Goal: Task Accomplishment & Management: Use online tool/utility

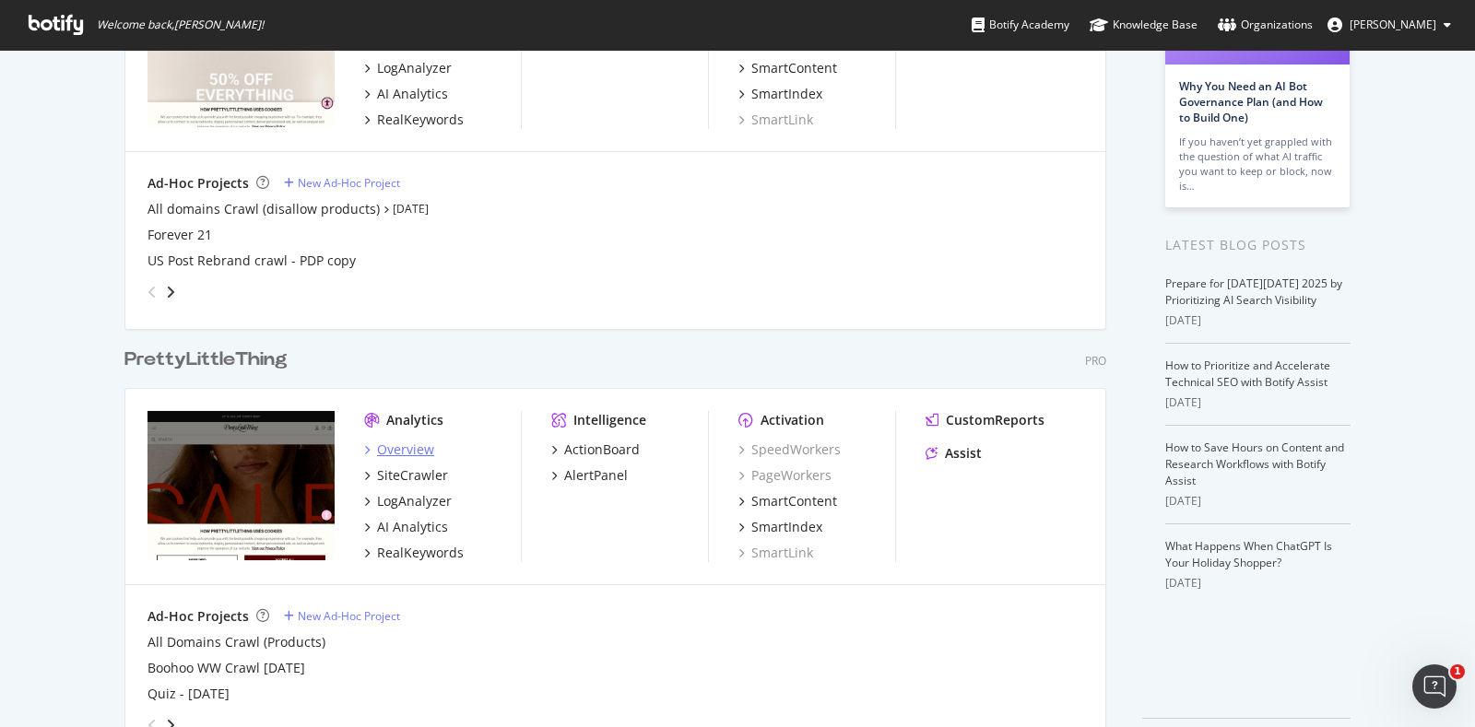
scroll to position [230, 0]
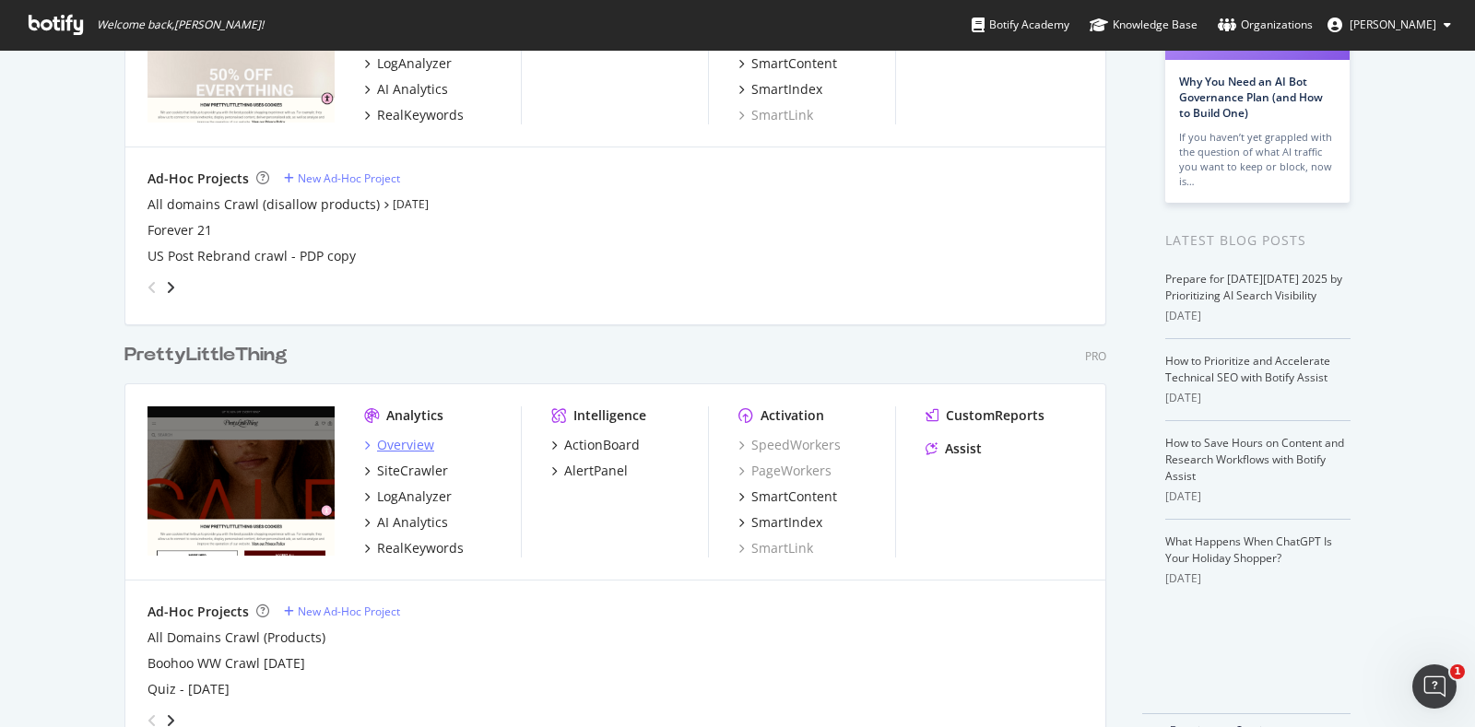
click at [408, 442] on div "Overview" at bounding box center [405, 445] width 57 height 18
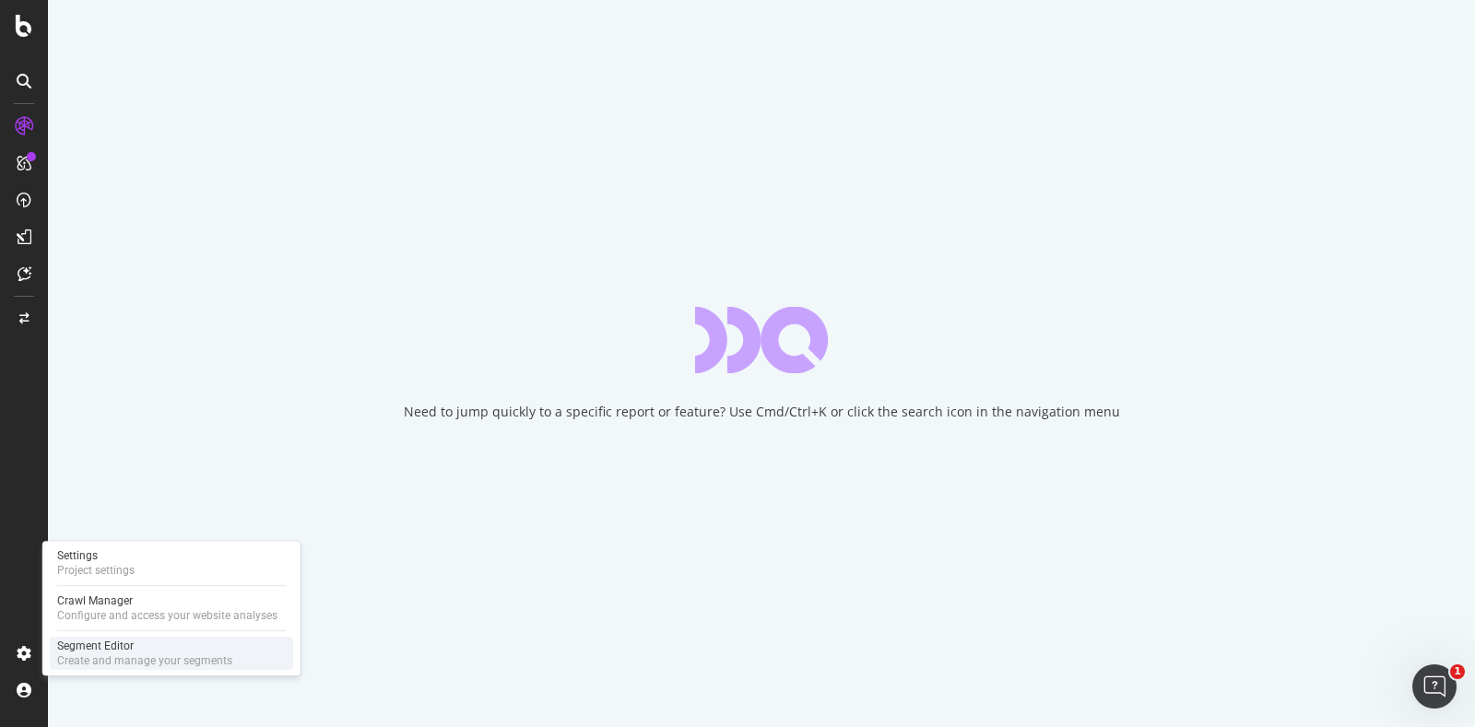
click at [77, 642] on div "Segment Editor" at bounding box center [144, 646] width 175 height 15
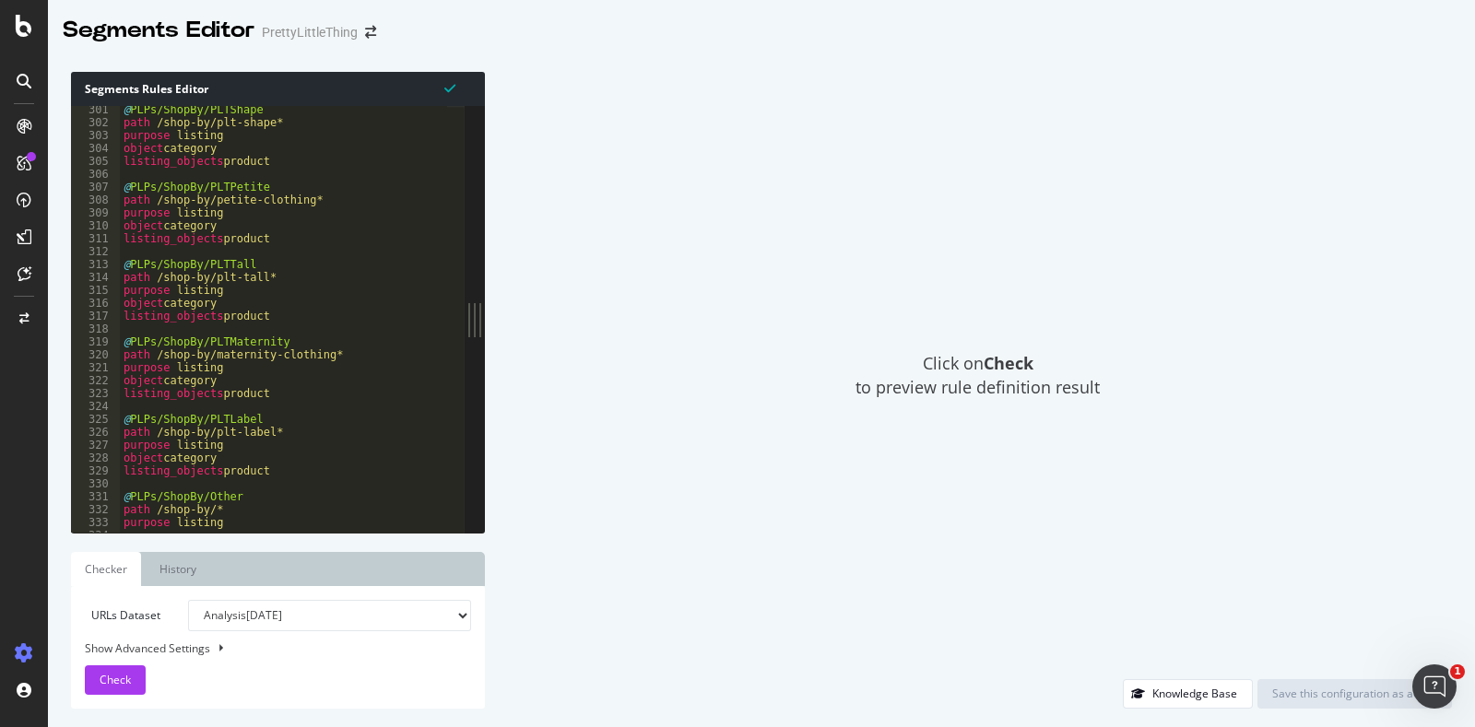
scroll to position [2754, 0]
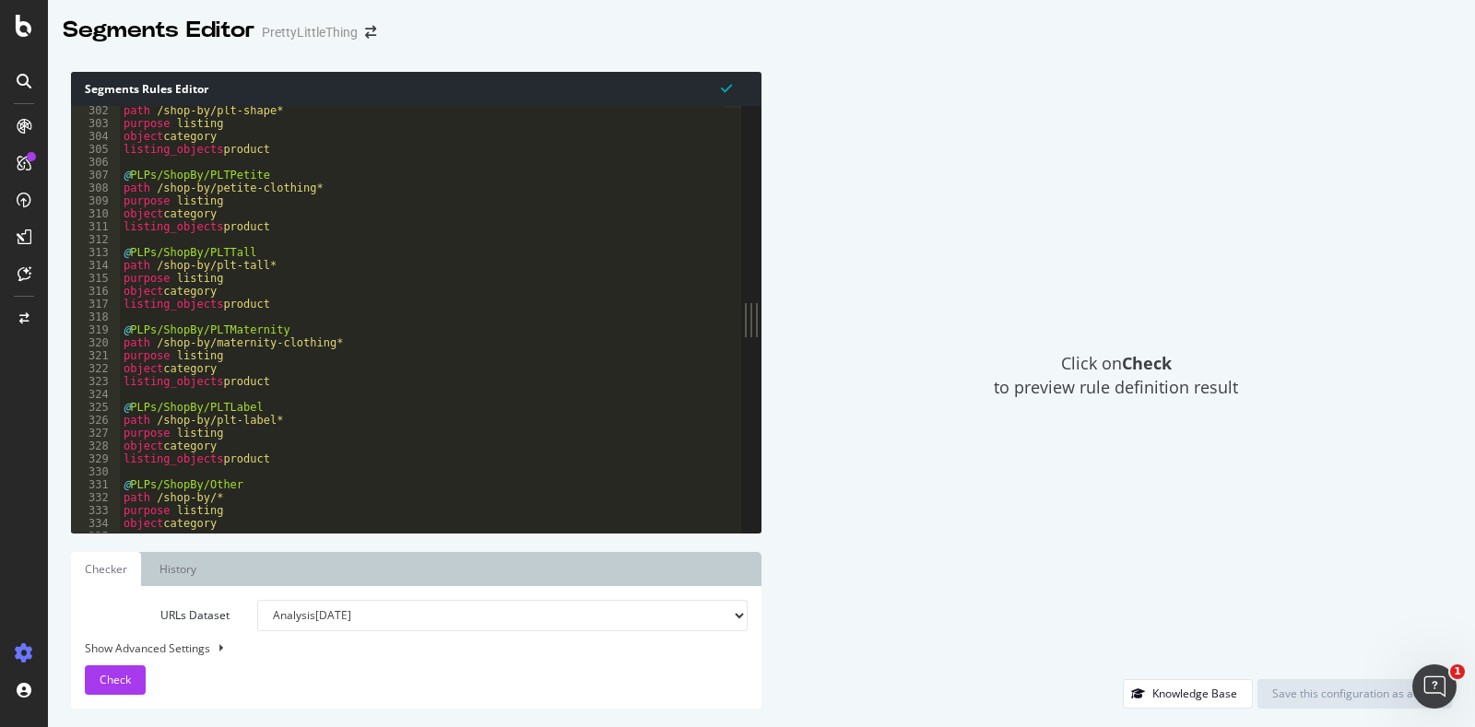
drag, startPoint x: 482, startPoint y: 253, endPoint x: 867, endPoint y: 237, distance: 384.8
click at [867, 237] on div "Segments Rules Editor 302 303 304 305 306 307 308 309 310 311 312 313 314 315 3…" at bounding box center [761, 390] width 1427 height 674
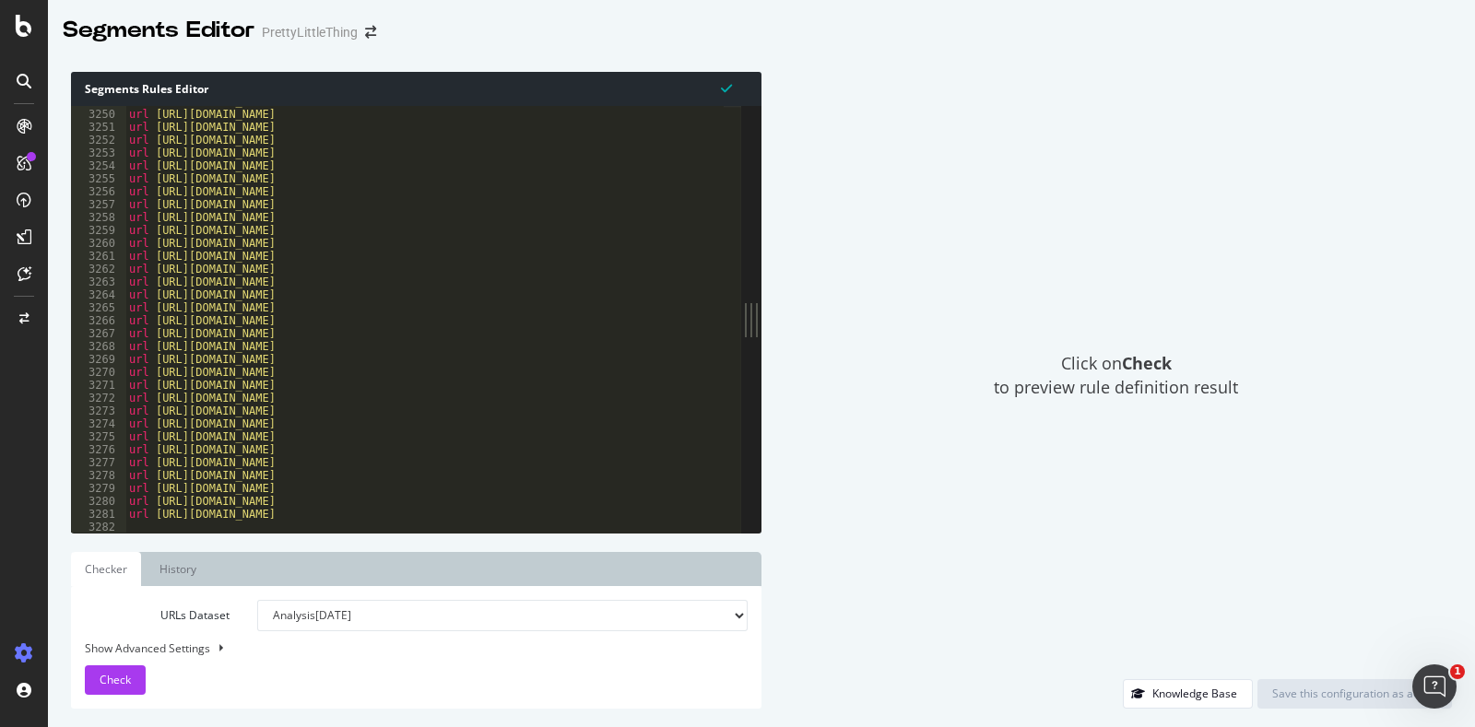
scroll to position [29801, 0]
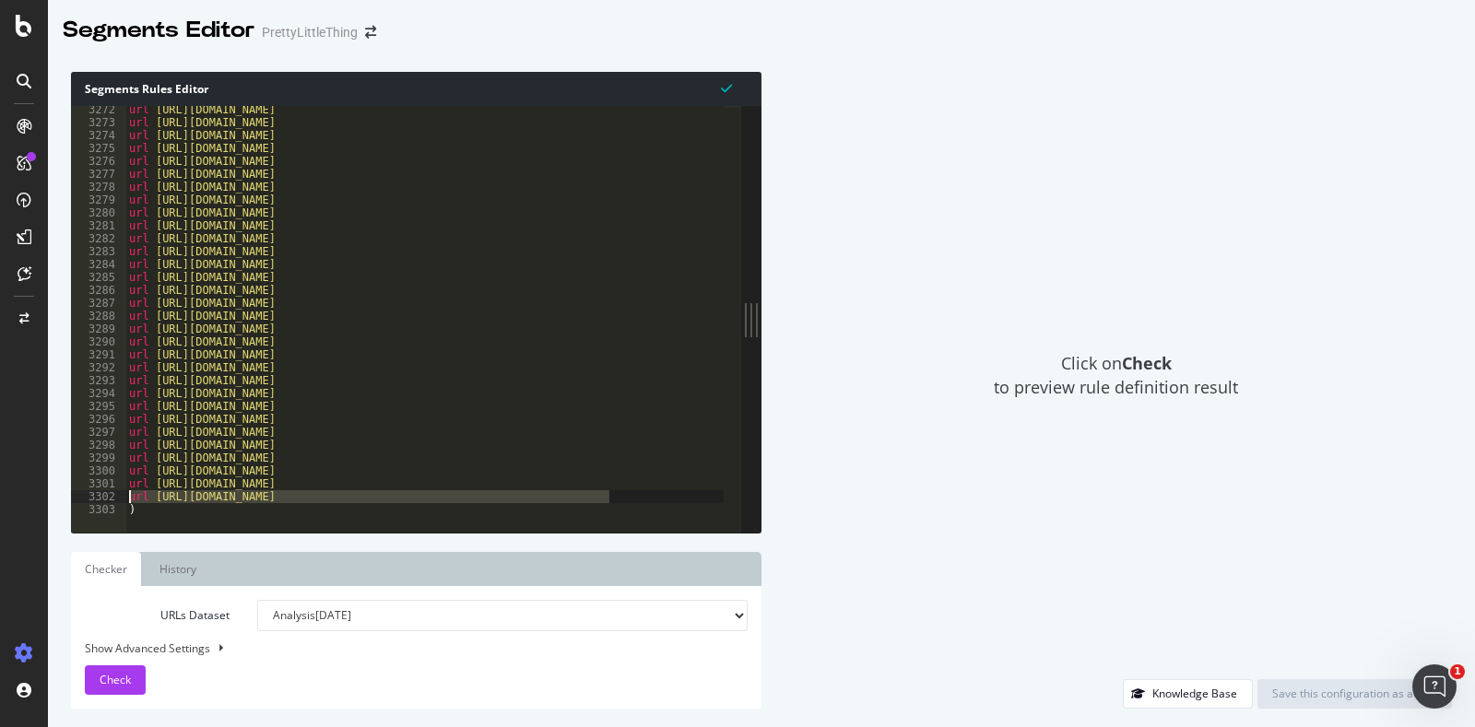
drag, startPoint x: 621, startPoint y: 492, endPoint x: 118, endPoint y: 496, distance: 503.4
click at [118, 496] on div "url [URL][DOMAIN_NAME] 3272 3273 3274 3275 3276 3277 3278 3279 3280 3281 3282 3…" at bounding box center [406, 319] width 670 height 427
click at [615, 504] on div "url [URL][DOMAIN_NAME] url [URL][DOMAIN_NAME] url [URL][DOMAIN_NAME] url [URL][…" at bounding box center [500, 321] width 750 height 436
click at [625, 496] on div "url [URL][DOMAIN_NAME] url [URL][DOMAIN_NAME] url [URL][DOMAIN_NAME] url [URL][…" at bounding box center [500, 321] width 750 height 436
type textarea "url [URL][DOMAIN_NAME]"
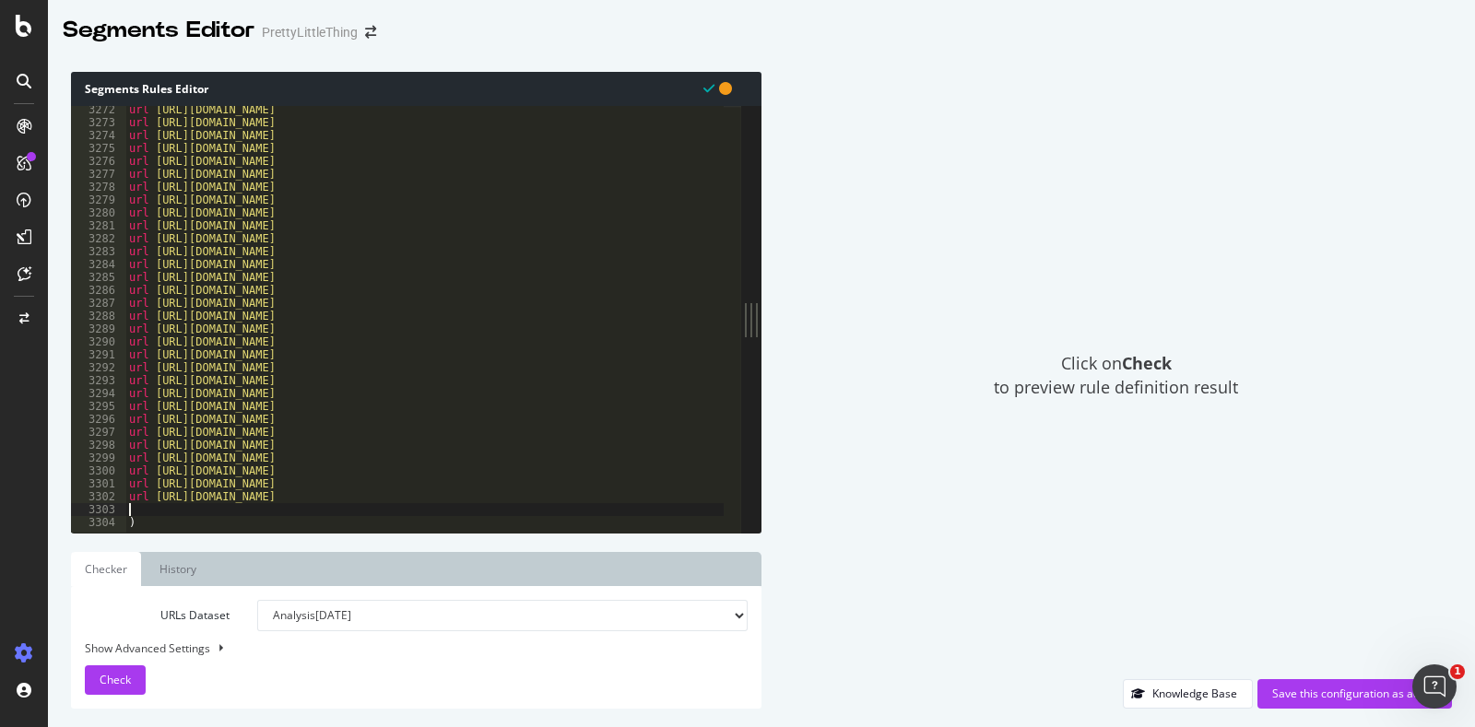
paste textarea "url [URL][DOMAIN_NAME]"
type textarea "url [URL][DOMAIN_NAME]"
drag, startPoint x: 614, startPoint y: 494, endPoint x: 156, endPoint y: 493, distance: 458.2
click at [156, 493] on div "url [URL][DOMAIN_NAME] url [URL][DOMAIN_NAME] url [URL][DOMAIN_NAME] url [URL][…" at bounding box center [500, 321] width 750 height 436
paste textarea "Cursor at row 3303"
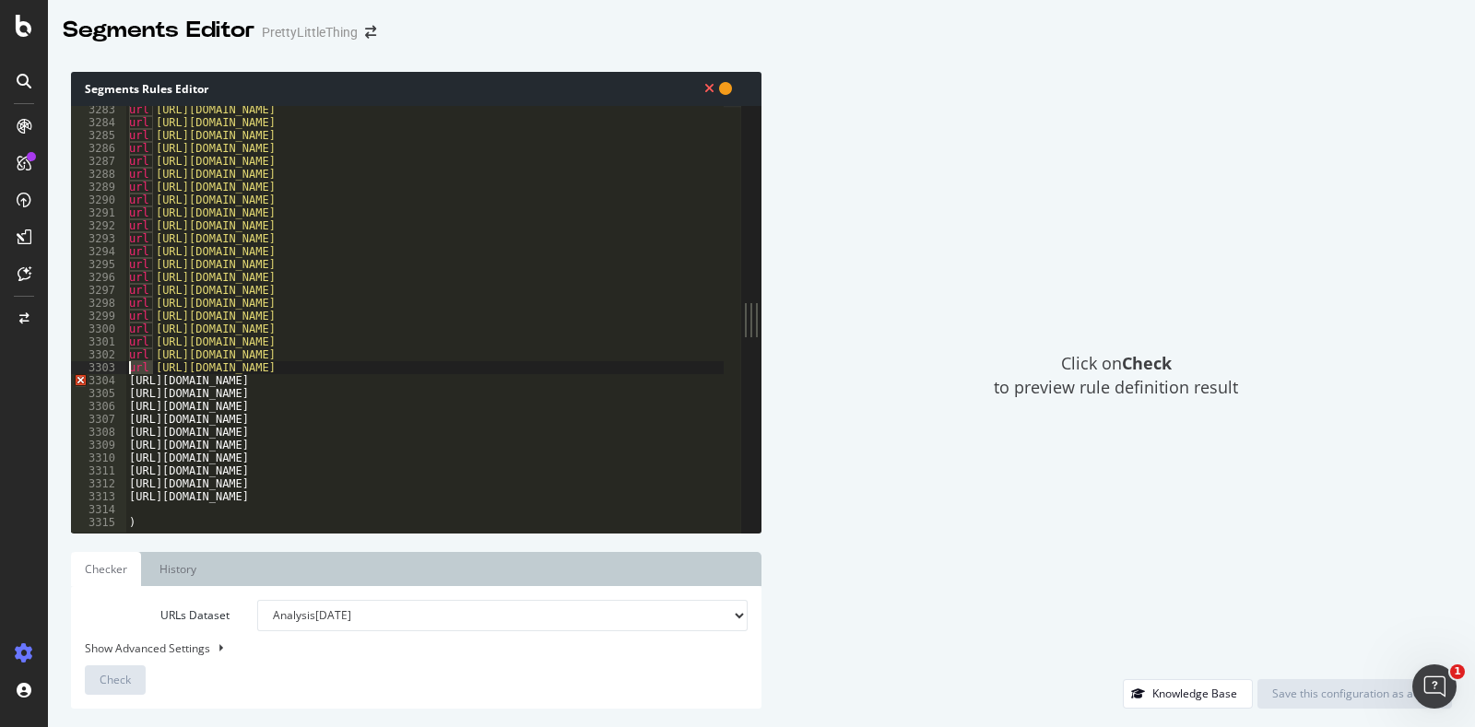
drag, startPoint x: 151, startPoint y: 366, endPoint x: 124, endPoint y: 366, distance: 26.7
click at [124, 366] on div "3283 3284 3285 3286 3287 3288 3289 3290 3291 3292 3293 3294 3295 3296 3297 3298…" at bounding box center [406, 319] width 670 height 427
click at [129, 382] on div "url [URL][DOMAIN_NAME] url [URL][DOMAIN_NAME] url [URL][DOMAIN_NAME] url [URL][…" at bounding box center [500, 321] width 750 height 436
paste textarea "url"
click at [133, 390] on div "url [URL][DOMAIN_NAME] url [URL][DOMAIN_NAME] url [URL][DOMAIN_NAME] url [URL][…" at bounding box center [500, 321] width 750 height 436
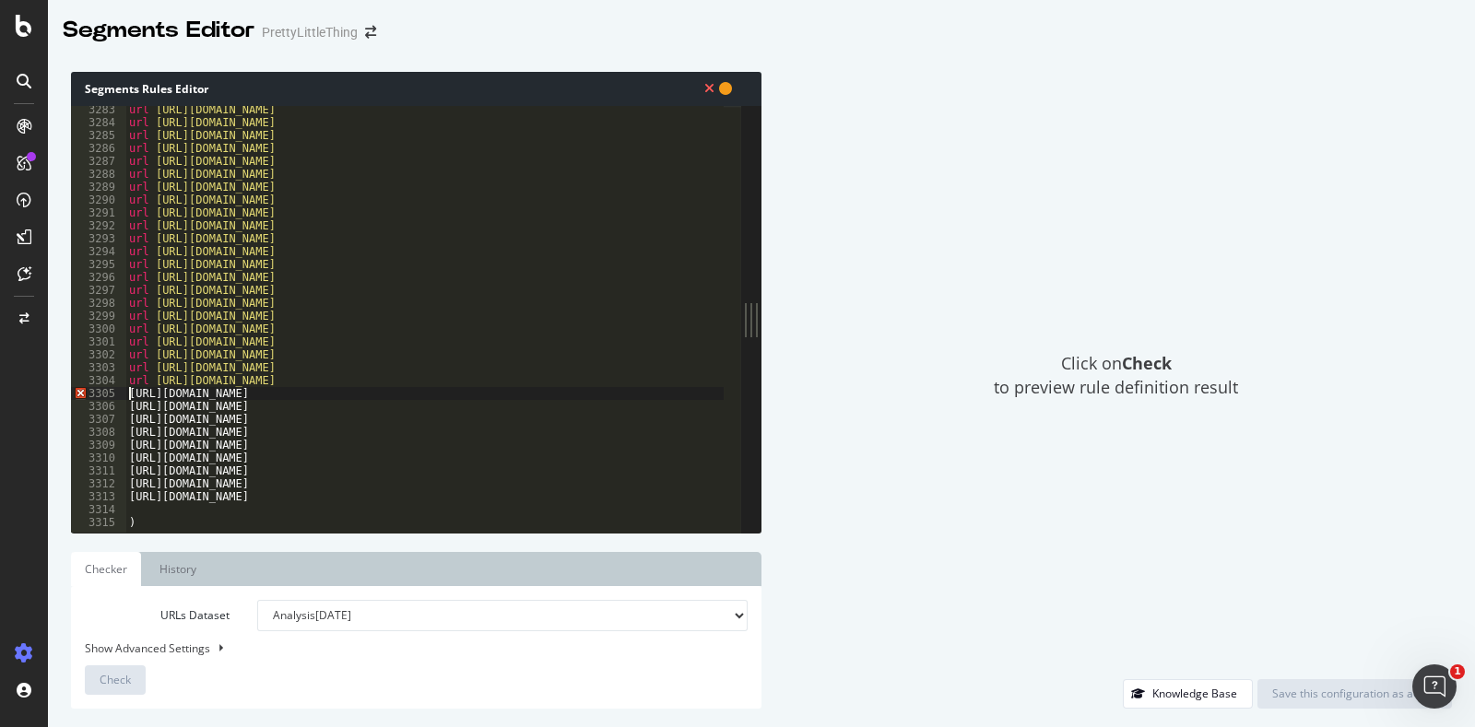
paste textarea "url"
click at [134, 402] on div "url [URL][DOMAIN_NAME] url [URL][DOMAIN_NAME] url [URL][DOMAIN_NAME] url [URL][…" at bounding box center [500, 321] width 750 height 436
paste textarea "url"
click at [131, 415] on div "url [URL][DOMAIN_NAME] url [URL][DOMAIN_NAME] url [URL][DOMAIN_NAME] url [URL][…" at bounding box center [500, 321] width 750 height 436
paste textarea "url"
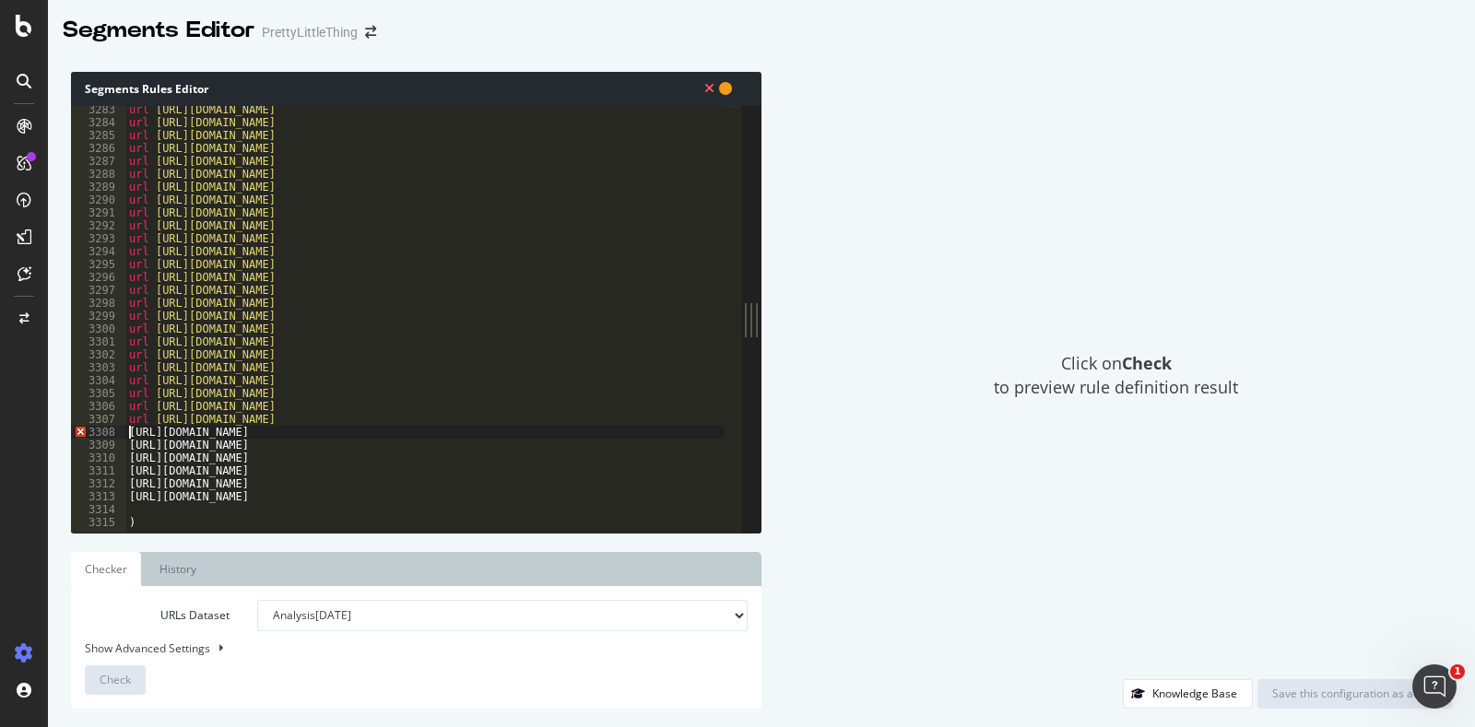
click at [127, 432] on div "url [URL][DOMAIN_NAME] url [URL][DOMAIN_NAME] url [URL][DOMAIN_NAME] url [URL][…" at bounding box center [500, 321] width 750 height 436
paste textarea "url"
click at [127, 447] on div "url [URL][DOMAIN_NAME] url [URL][DOMAIN_NAME] url [URL][DOMAIN_NAME] url [URL][…" at bounding box center [500, 321] width 750 height 436
paste textarea "url"
click at [127, 458] on div "url [URL][DOMAIN_NAME] url [URL][DOMAIN_NAME] url [URL][DOMAIN_NAME] url [URL][…" at bounding box center [500, 321] width 750 height 436
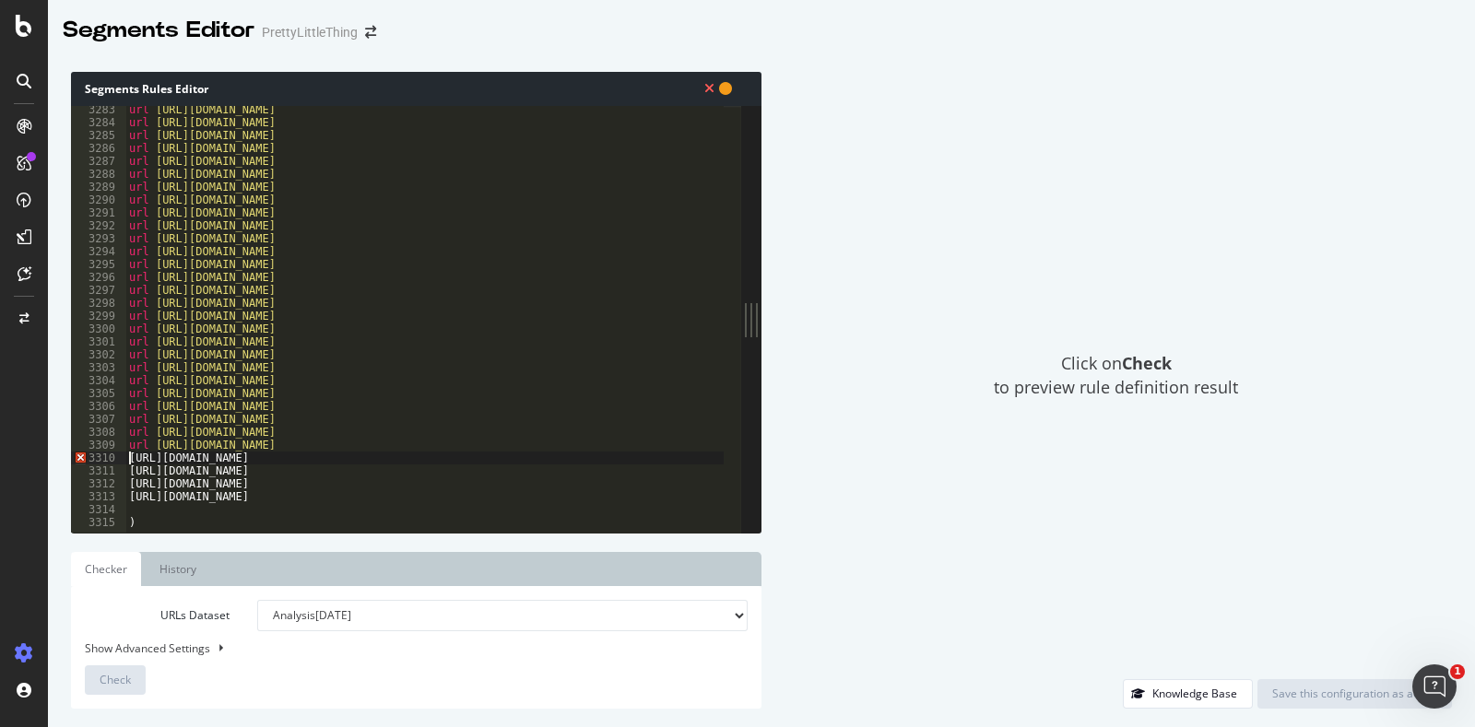
paste textarea "url"
click at [125, 474] on div "url [URL][DOMAIN_NAME] url [URL][DOMAIN_NAME] url [URL][DOMAIN_NAME] url [URL][…" at bounding box center [500, 321] width 750 height 436
paste textarea "url"
click at [125, 487] on div "url [URL][DOMAIN_NAME] url [URL][DOMAIN_NAME] url [URL][DOMAIN_NAME] url [URL][…" at bounding box center [500, 321] width 750 height 436
paste textarea "url"
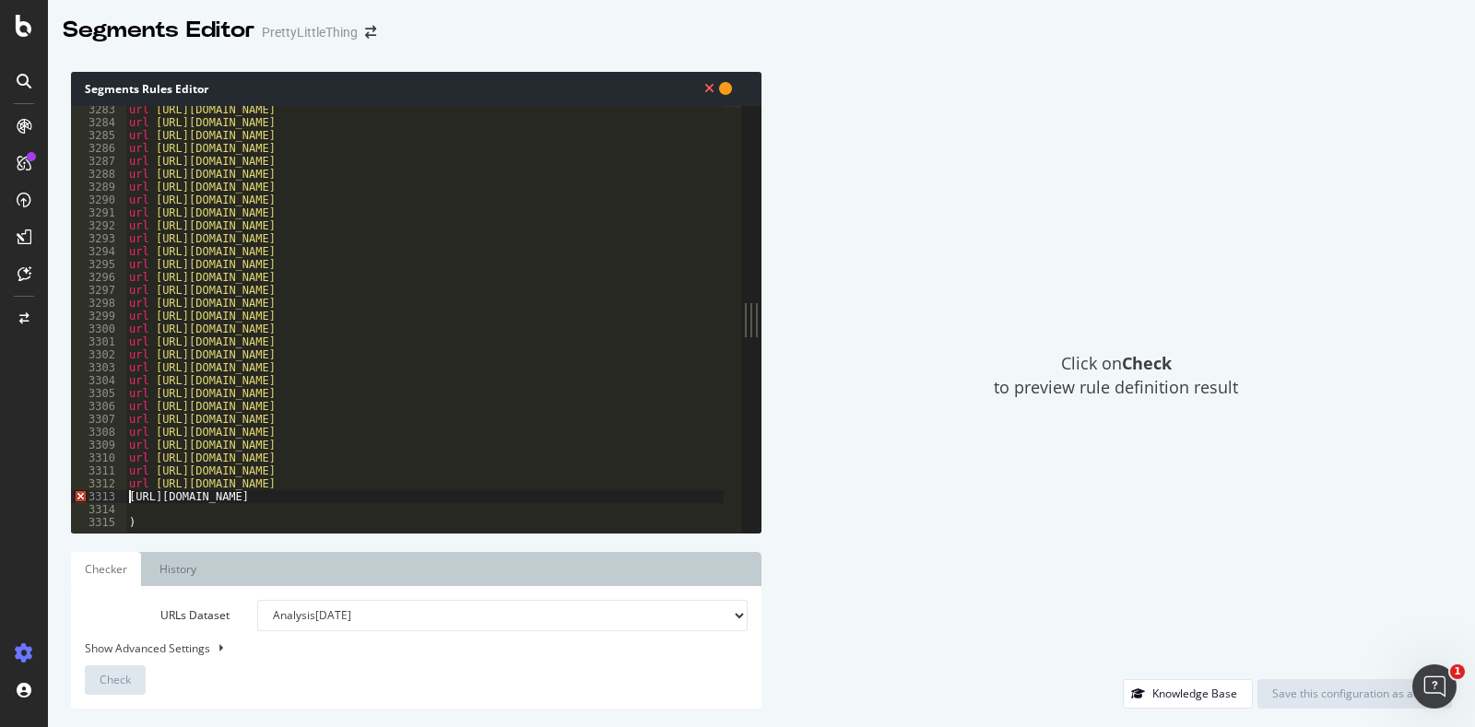
click at [125, 500] on div "url [URL][DOMAIN_NAME] url [URL][DOMAIN_NAME] url [URL][DOMAIN_NAME] url [URL][…" at bounding box center [500, 321] width 750 height 436
paste textarea "url"
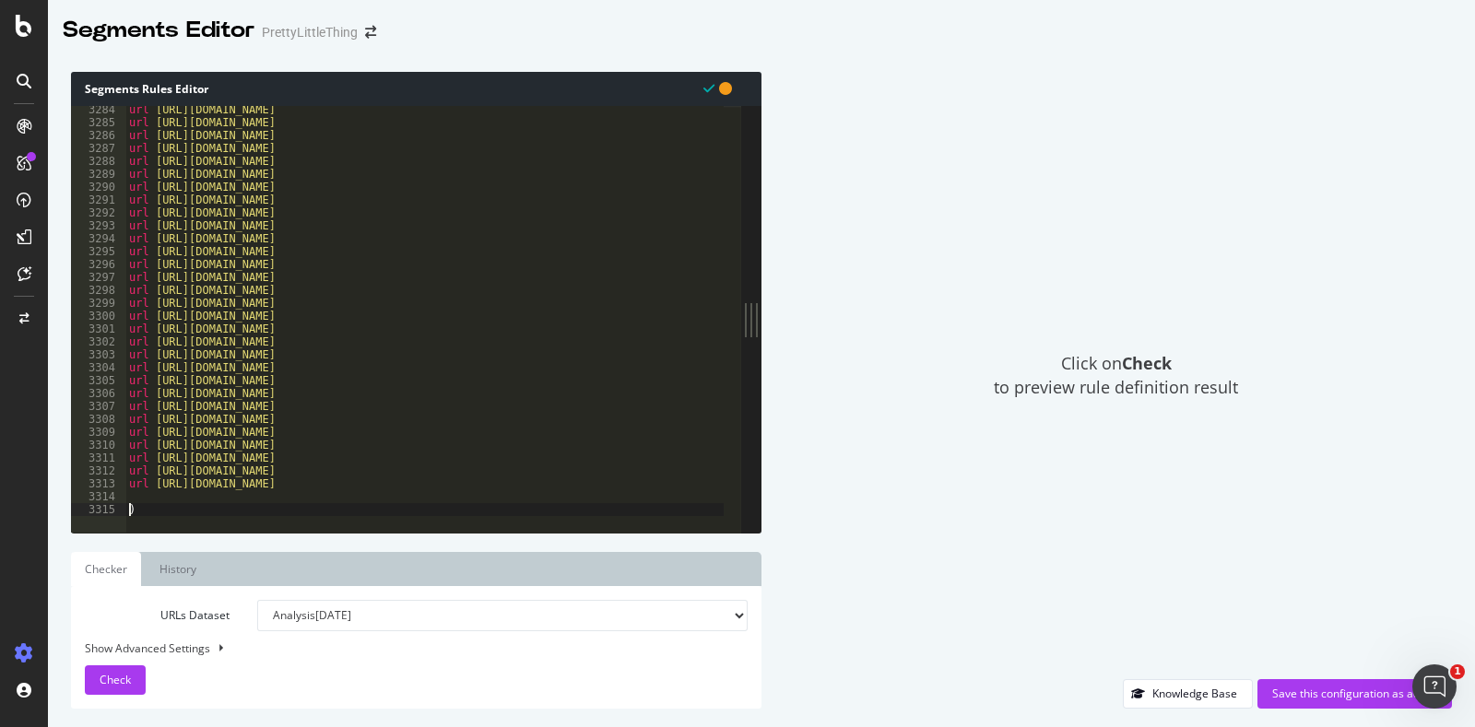
click at [130, 507] on div "url [URL][DOMAIN_NAME] url [URL][DOMAIN_NAME] url [URL][DOMAIN_NAME] url [URL][…" at bounding box center [500, 321] width 750 height 436
click at [652, 502] on div "url [URL][DOMAIN_NAME] url [URL][DOMAIN_NAME] url [URL][DOMAIN_NAME] url [URL][…" at bounding box center [500, 321] width 750 height 436
type textarea "url [URL][DOMAIN_NAME]"
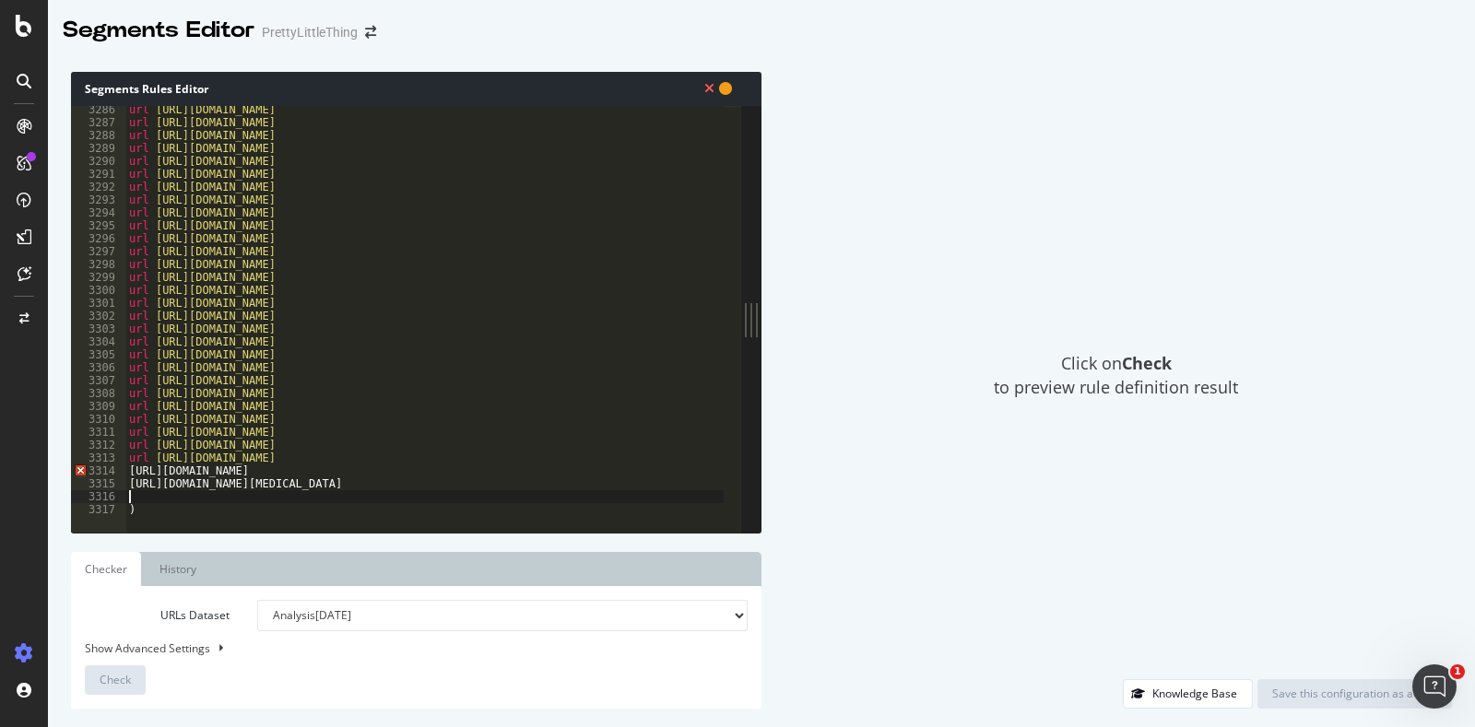
paste textarea "[URL][DOMAIN_NAME]"
drag, startPoint x: 153, startPoint y: 442, endPoint x: 114, endPoint y: 440, distance: 38.8
click at [114, 440] on div "[URL][DOMAIN_NAME] 3287 3288 3289 3290 3291 3292 3293 3294 3295 3296 3297 3298 …" at bounding box center [406, 319] width 670 height 427
click at [125, 457] on div "url [URL][DOMAIN_NAME] url [URL][DOMAIN_NAME] url [URL][DOMAIN_NAME] url [URL][…" at bounding box center [500, 321] width 750 height 436
paste textarea "url"
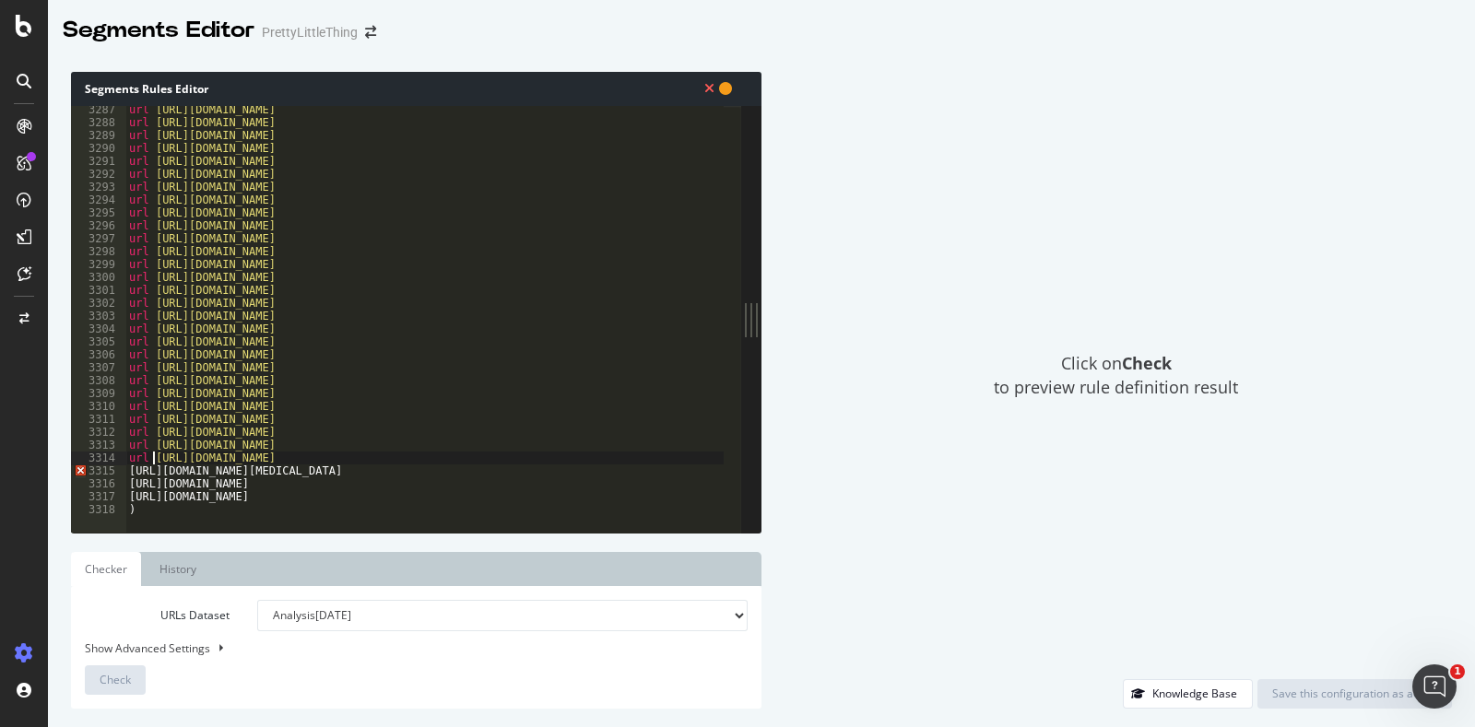
click at [125, 459] on div "url [URL][DOMAIN_NAME] url [URL][DOMAIN_NAME] url [URL][DOMAIN_NAME] url [URL][…" at bounding box center [500, 321] width 750 height 436
click at [124, 470] on div "3315" at bounding box center [98, 471] width 55 height 13
paste textarea "url"
click at [127, 481] on div "url [URL][DOMAIN_NAME] url [URL][DOMAIN_NAME] url [URL][DOMAIN_NAME] url [URL][…" at bounding box center [500, 321] width 750 height 436
paste textarea "url"
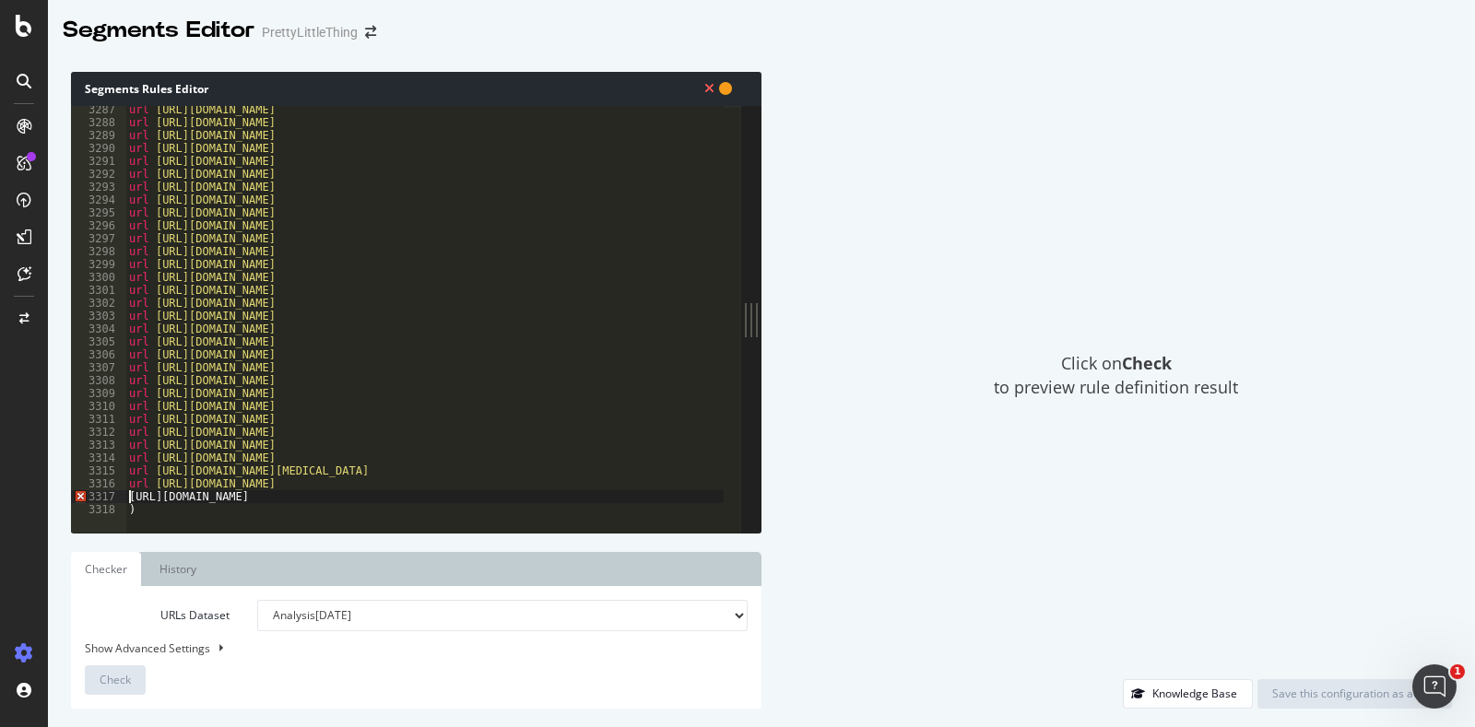
click at [129, 495] on div "url [URL][DOMAIN_NAME] url [URL][DOMAIN_NAME] url [URL][DOMAIN_NAME] url [URL][…" at bounding box center [500, 321] width 750 height 436
paste textarea "url"
type textarea "url [URL][DOMAIN_NAME]"
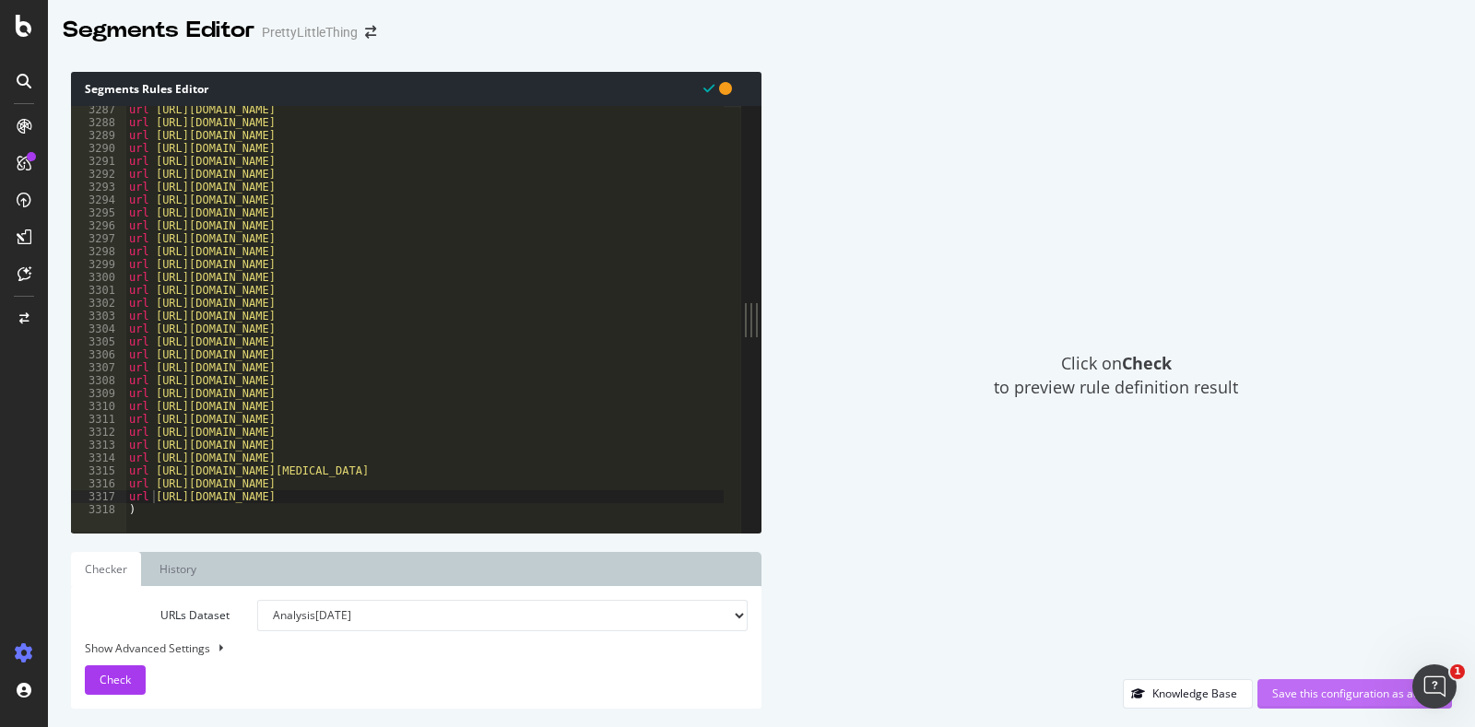
click at [1318, 689] on div "Save this configuration as active" at bounding box center [1354, 694] width 165 height 16
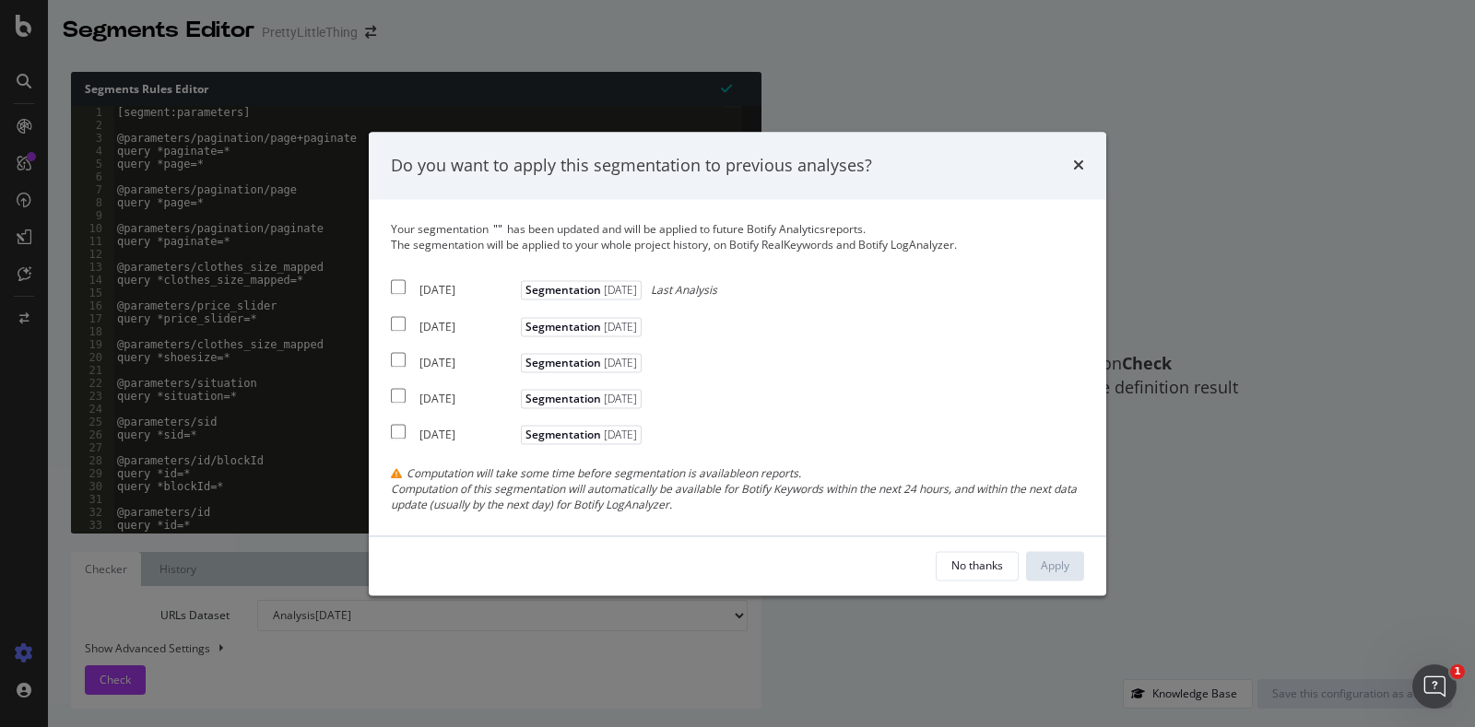
click at [440, 284] on div "[DATE]" at bounding box center [468, 291] width 97 height 16
click at [449, 298] on div "Your segmentation " " has been updated and will be applied to future Botify Ana…" at bounding box center [737, 367] width 693 height 291
click at [445, 292] on div "[DATE]" at bounding box center [468, 291] width 97 height 16
checkbox input "false"
click at [990, 577] on div "No thanks" at bounding box center [977, 566] width 52 height 26
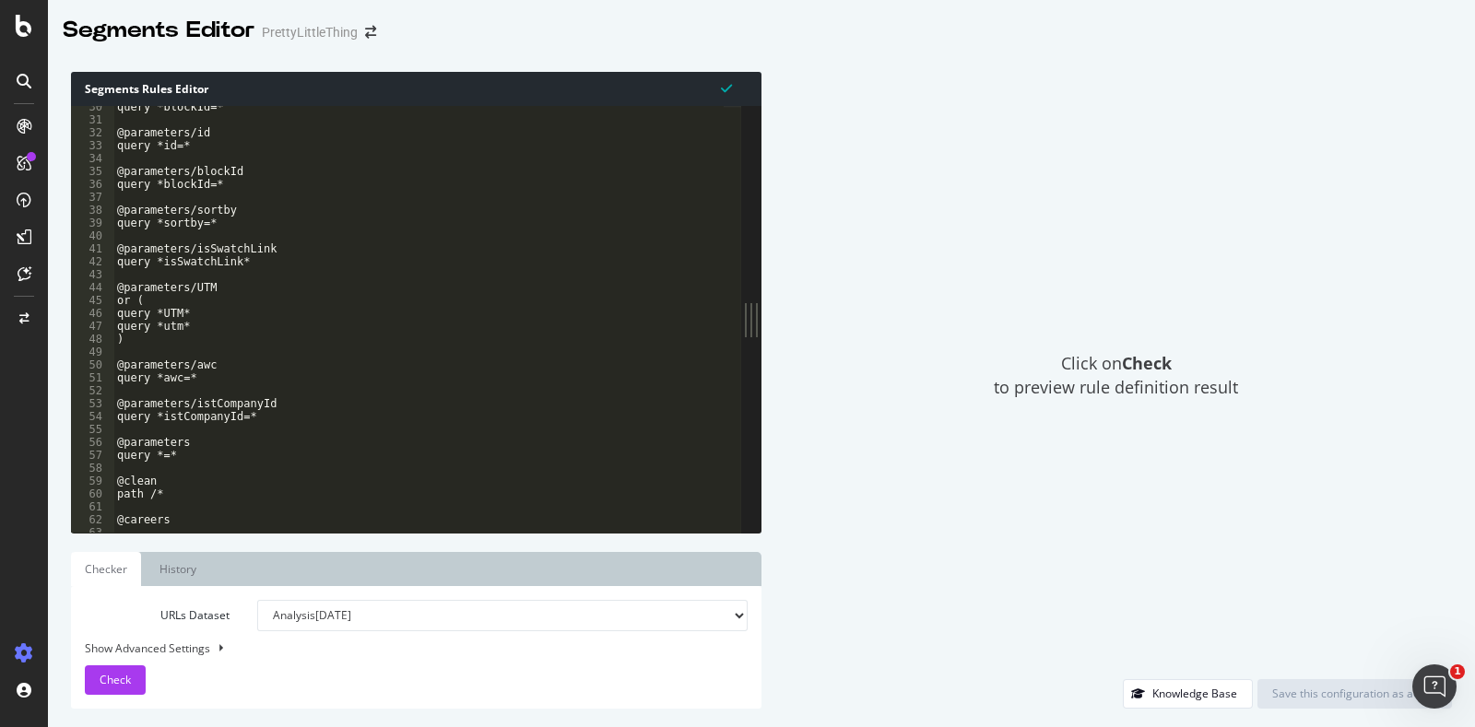
scroll to position [0, 0]
